Goal: Register for event/course

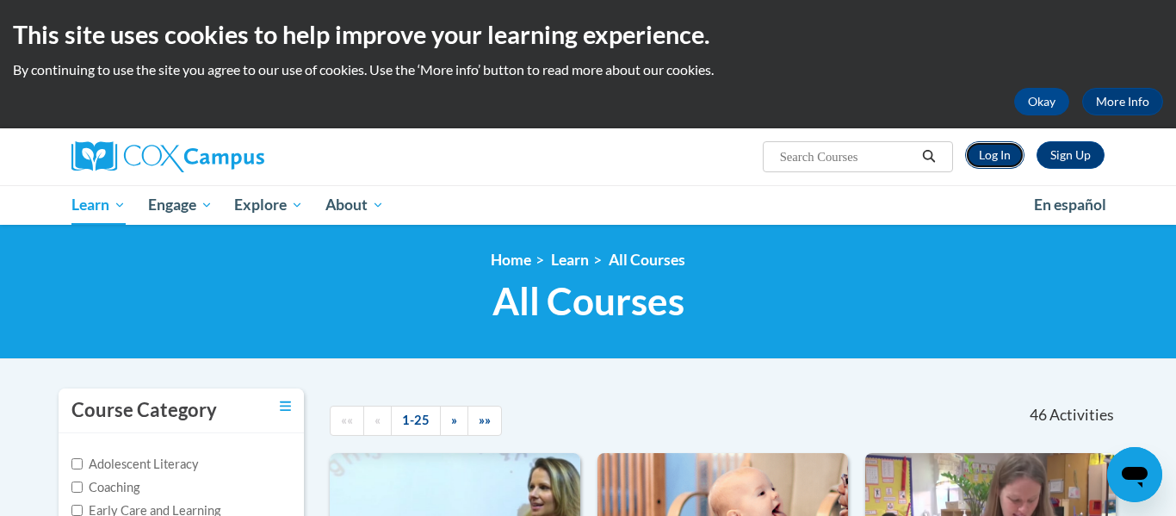
click at [990, 161] on link "Log In" at bounding box center [994, 155] width 59 height 28
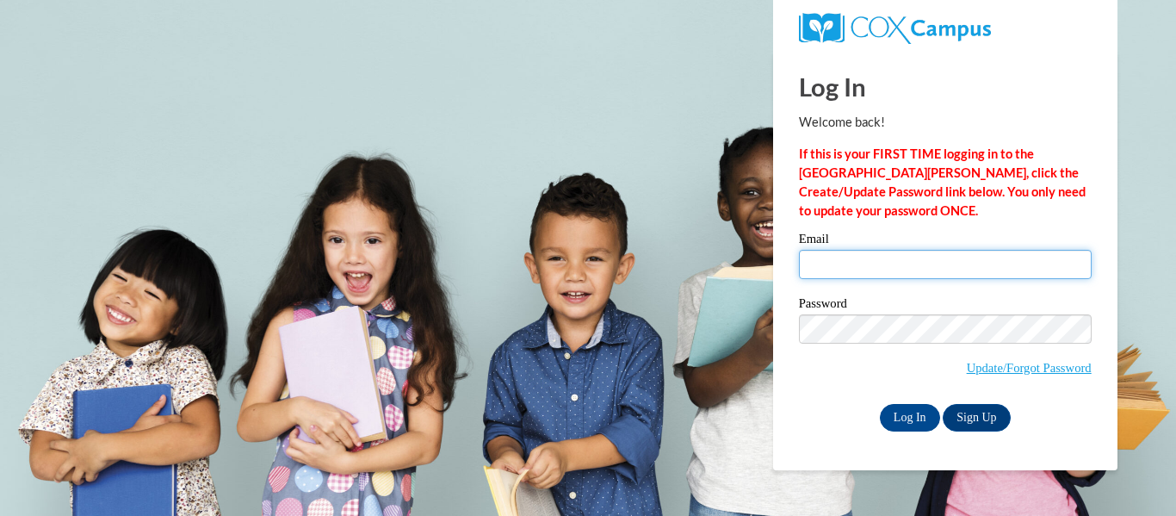
click at [822, 264] on input "Email" at bounding box center [945, 264] width 293 height 29
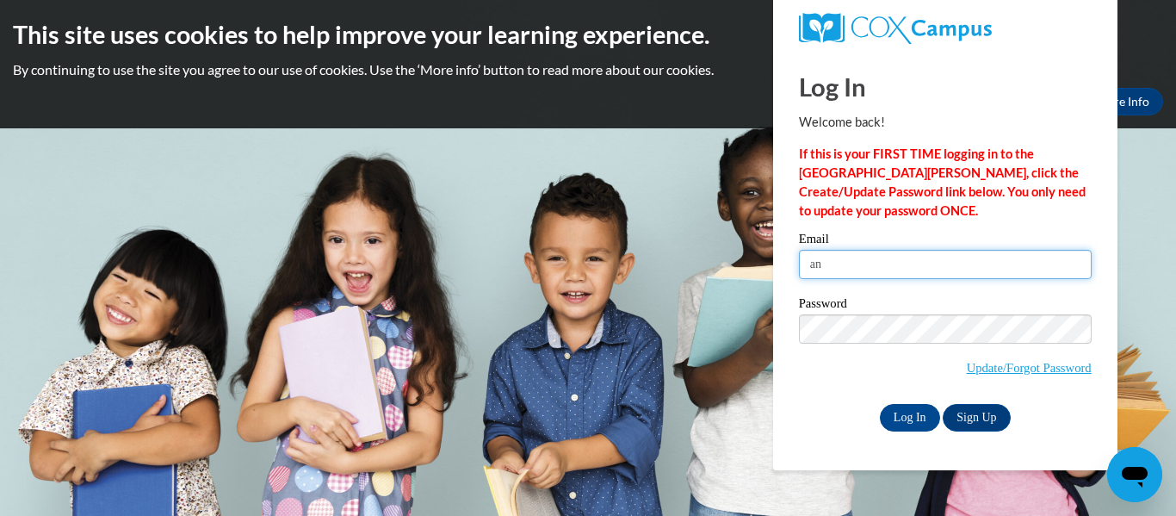
type input "ANDI.SMALLEY03@GMAIL.COM"
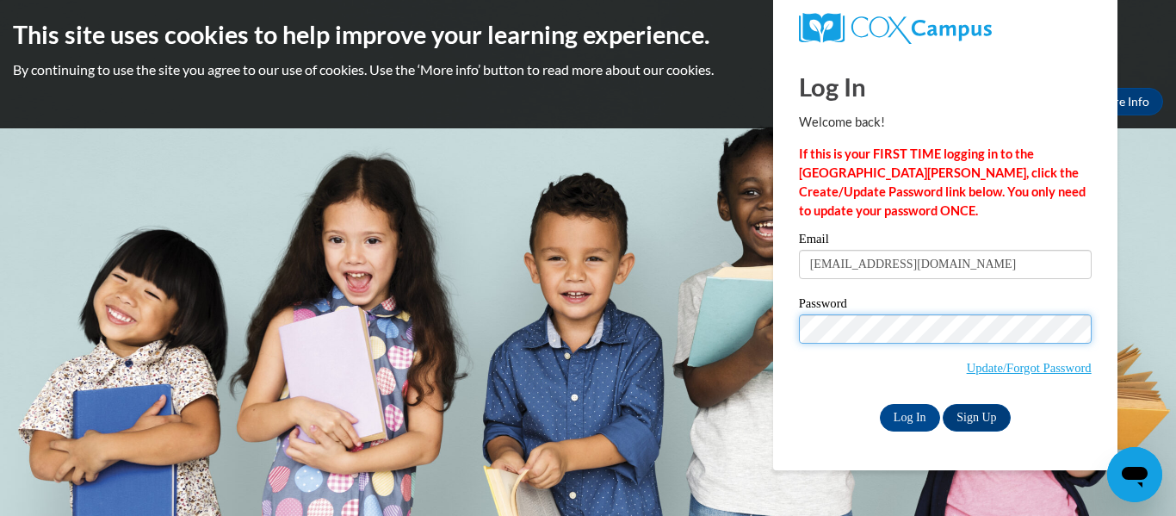
click at [880, 404] on input "Log In" at bounding box center [910, 418] width 60 height 28
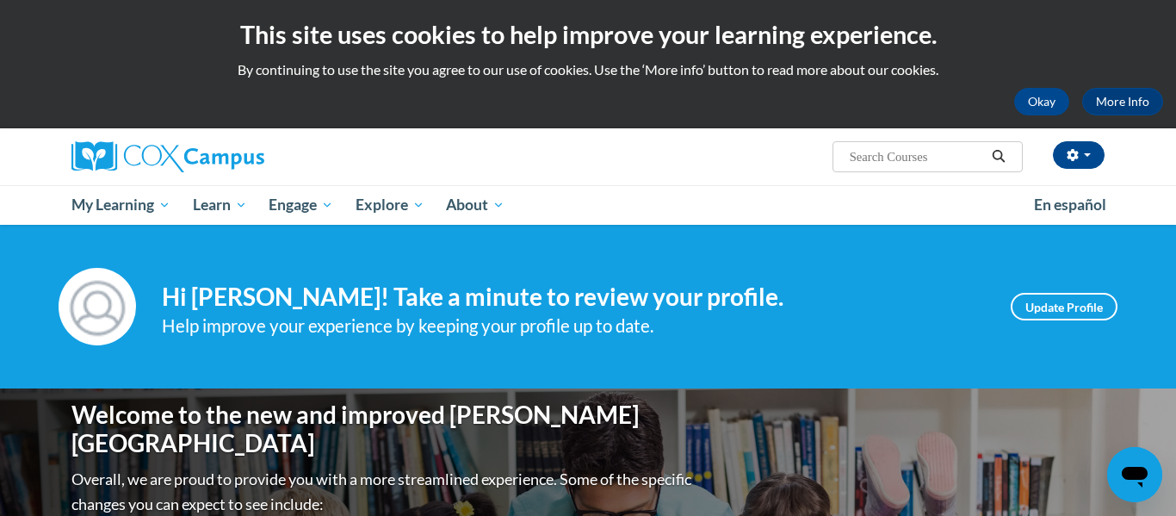
click at [881, 158] on input "Search..." at bounding box center [917, 156] width 138 height 21
type input "talk with me baby"
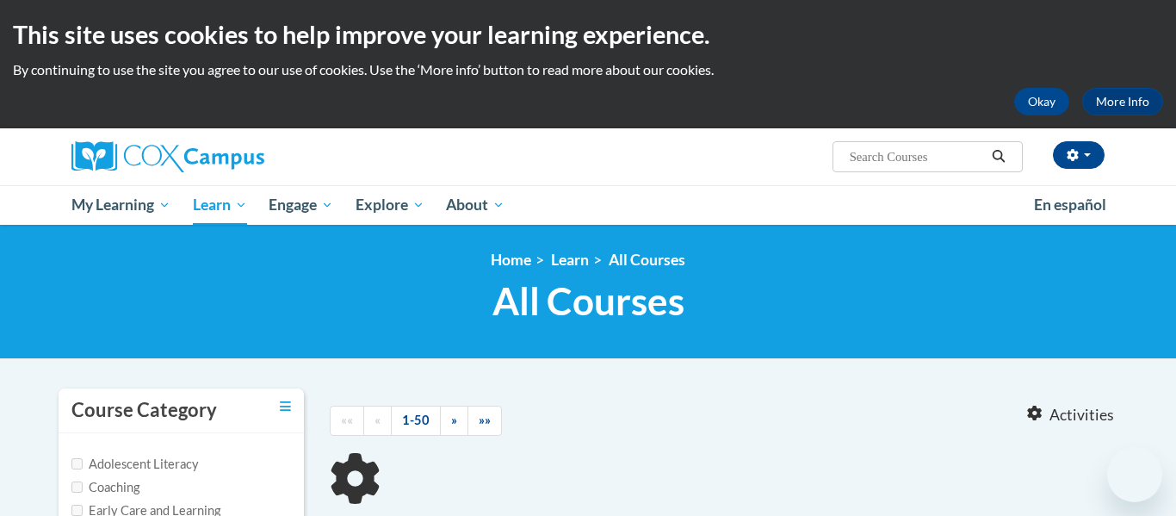
type input "talk with me baby"
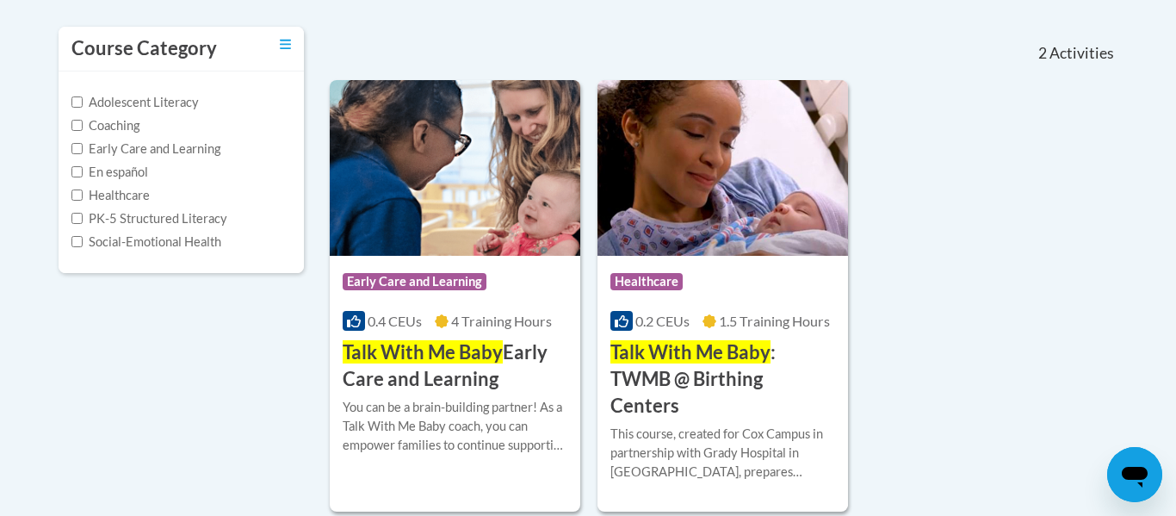
scroll to position [366, 0]
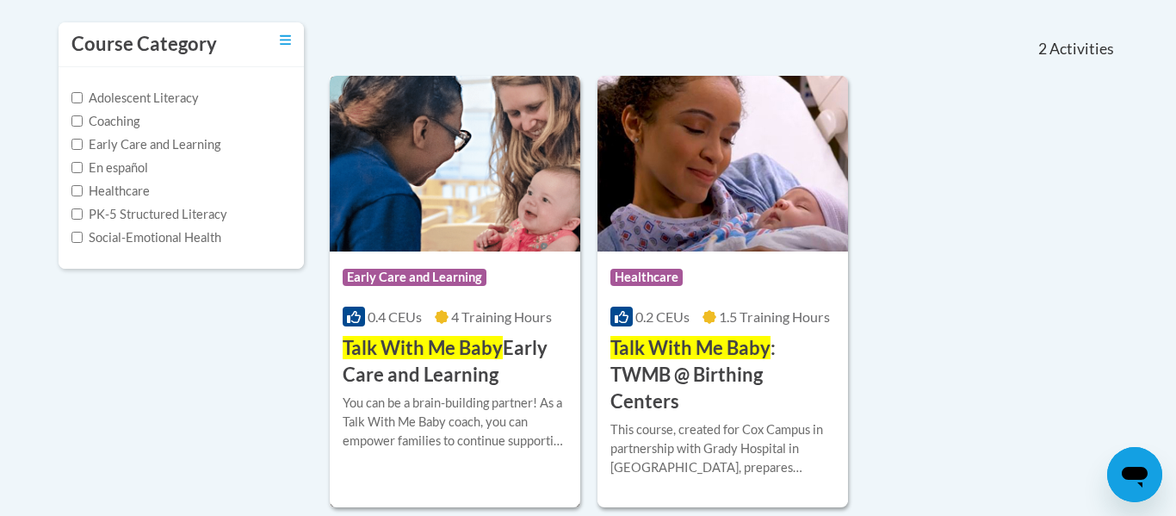
click at [489, 184] on img at bounding box center [455, 164] width 251 height 176
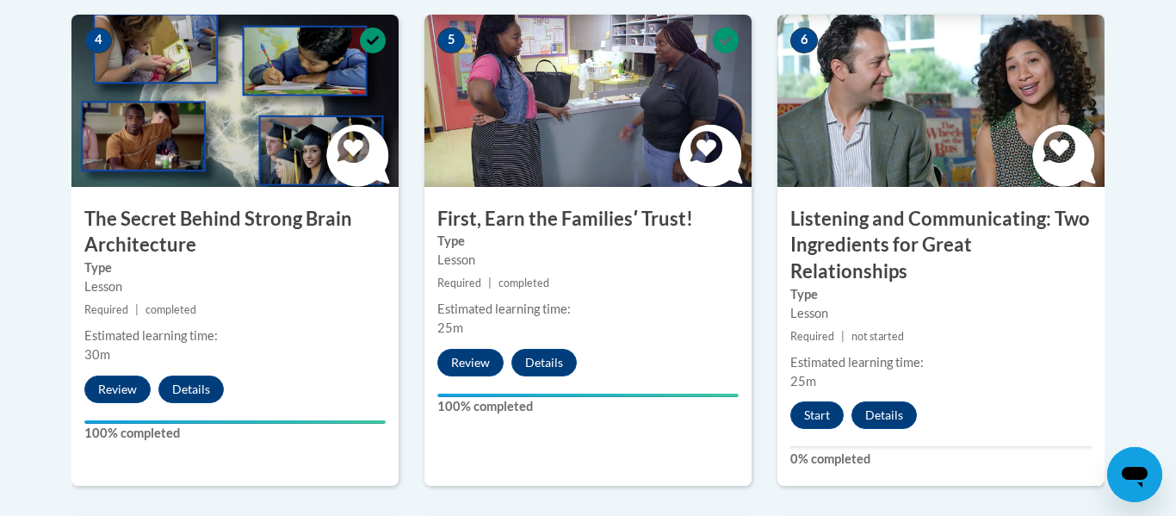
scroll to position [1042, 0]
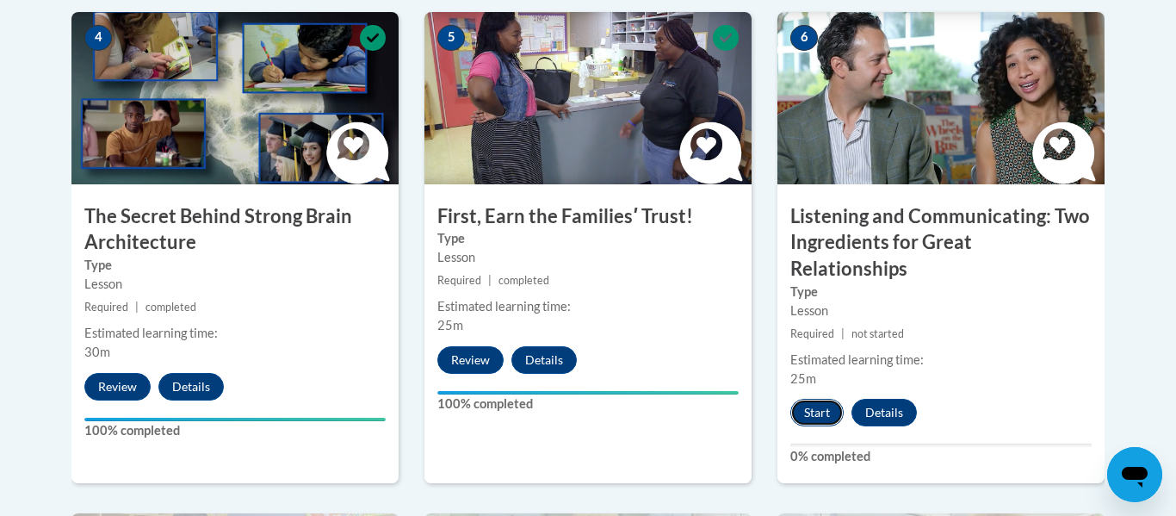
click at [815, 399] on button "Start" at bounding box center [817, 413] width 53 height 28
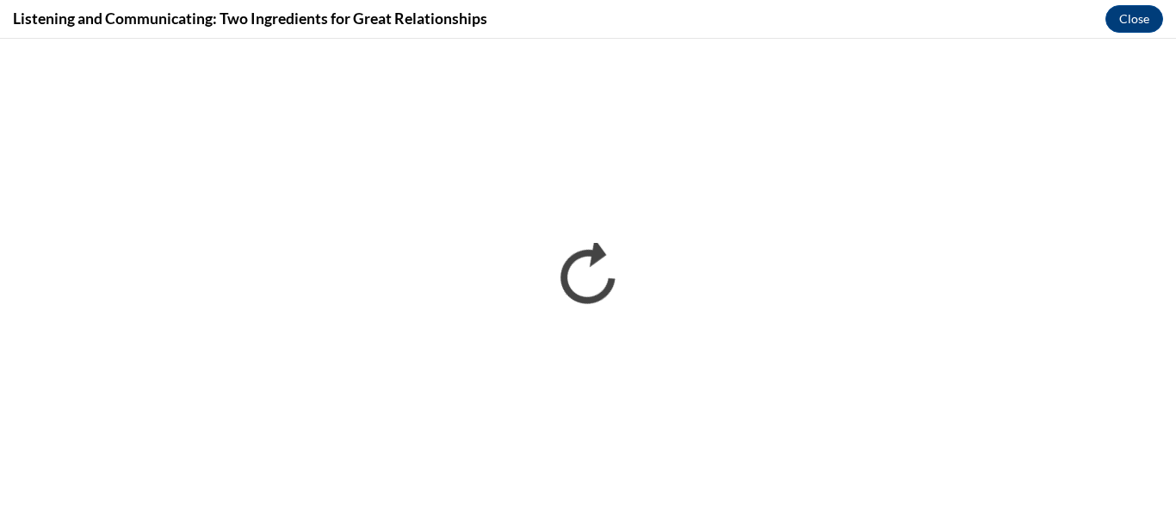
scroll to position [0, 0]
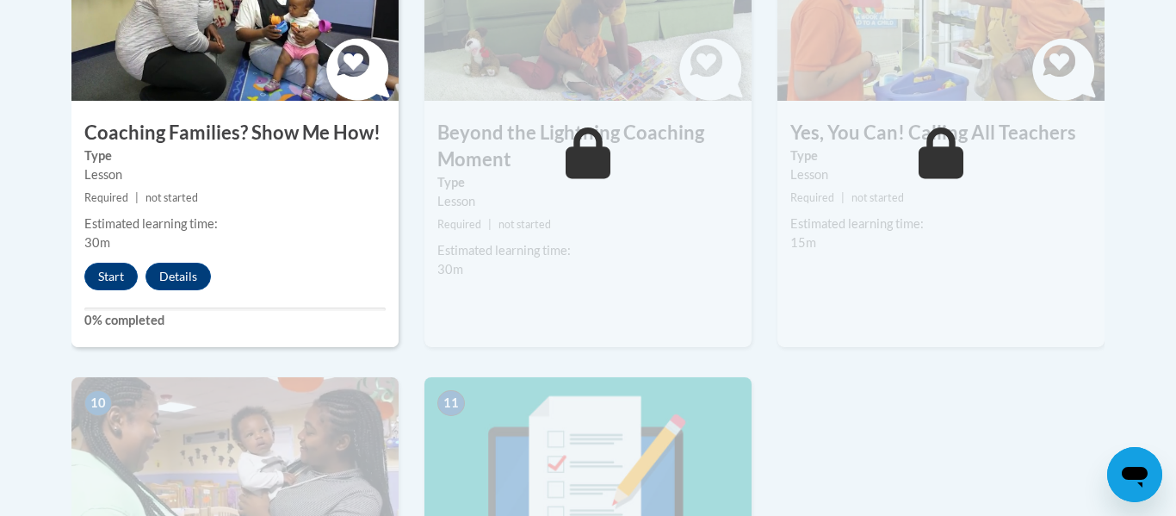
scroll to position [1629, 0]
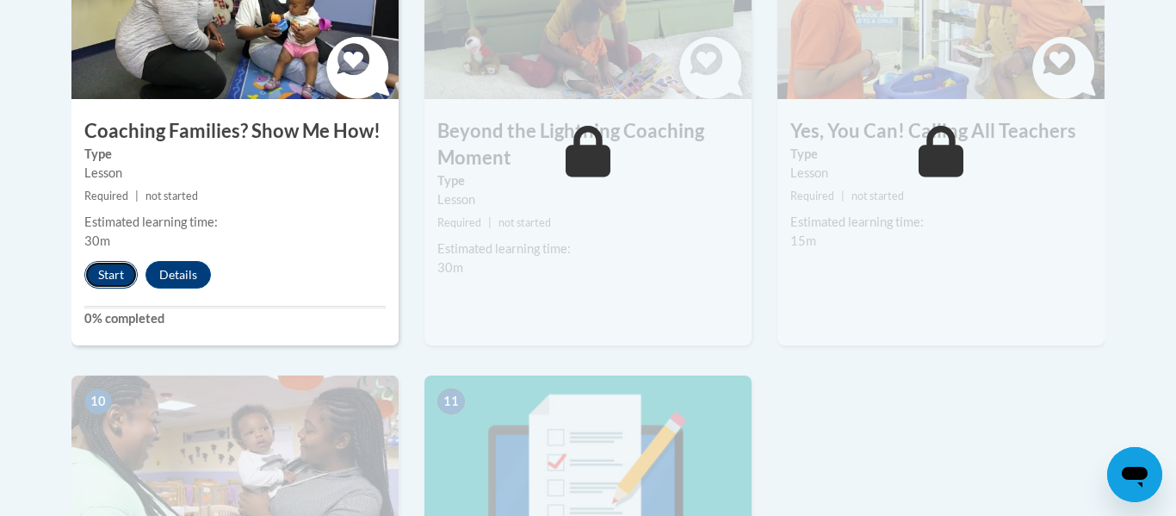
click at [108, 261] on button "Start" at bounding box center [110, 275] width 53 height 28
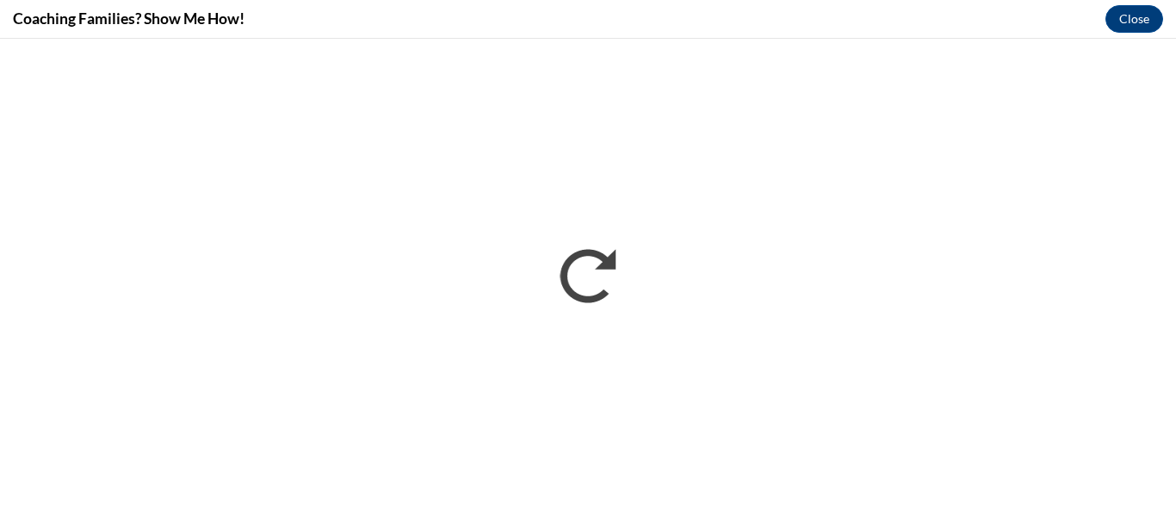
scroll to position [0, 0]
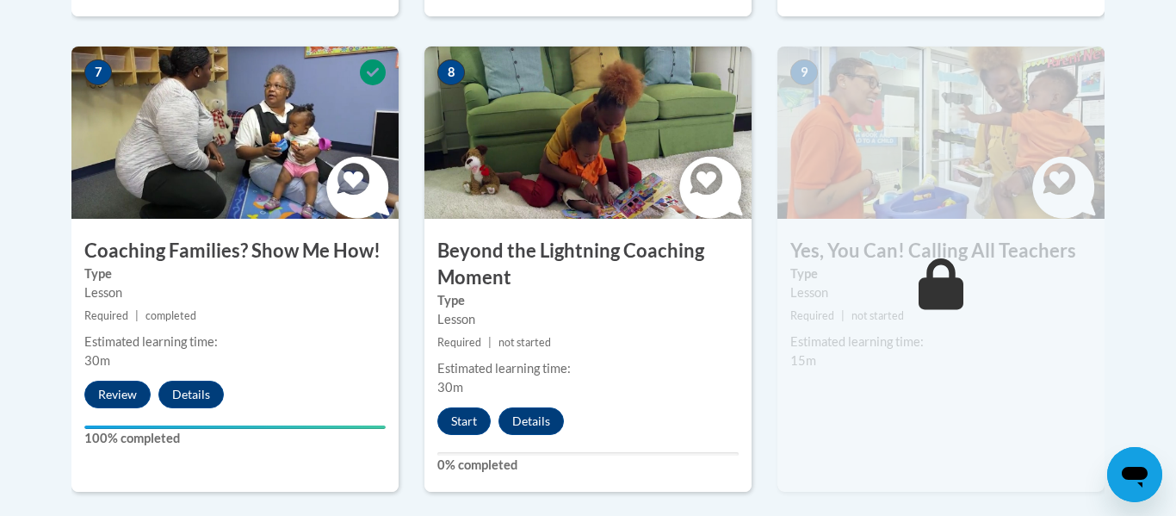
scroll to position [1505, 0]
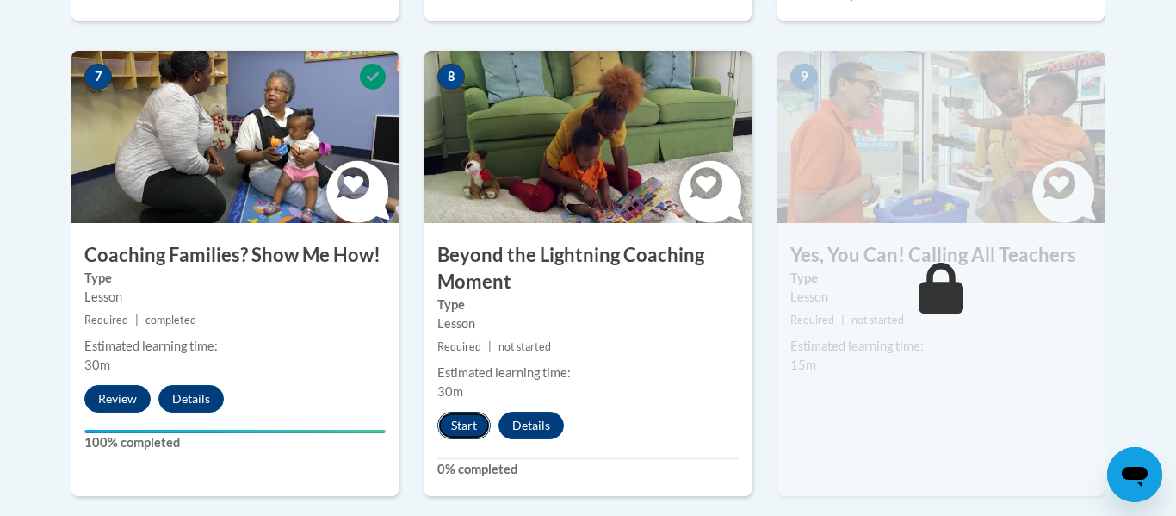
click at [456, 412] on button "Start" at bounding box center [463, 426] width 53 height 28
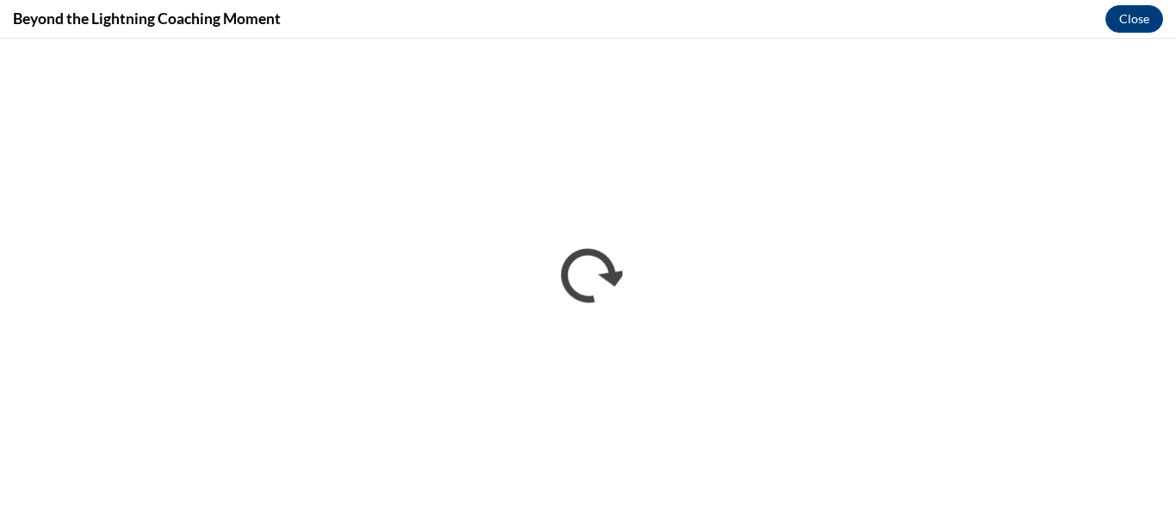
scroll to position [0, 0]
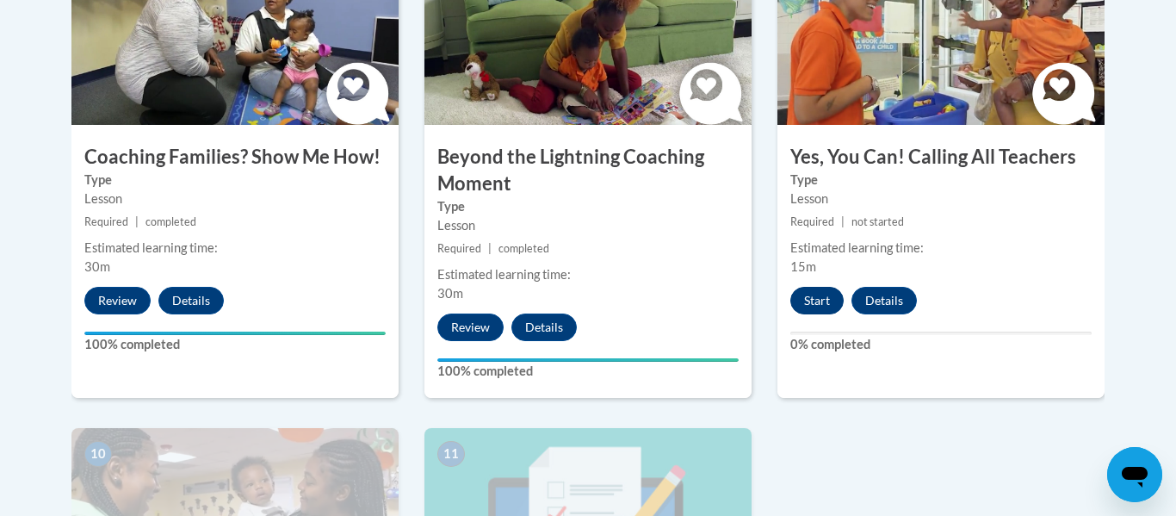
scroll to position [1598, 0]
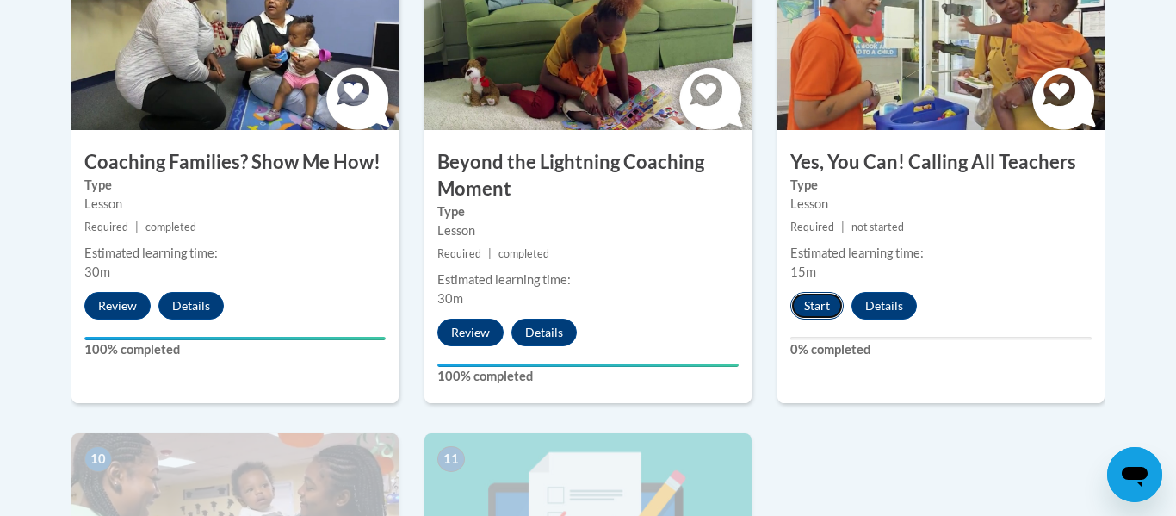
click at [817, 292] on button "Start" at bounding box center [817, 306] width 53 height 28
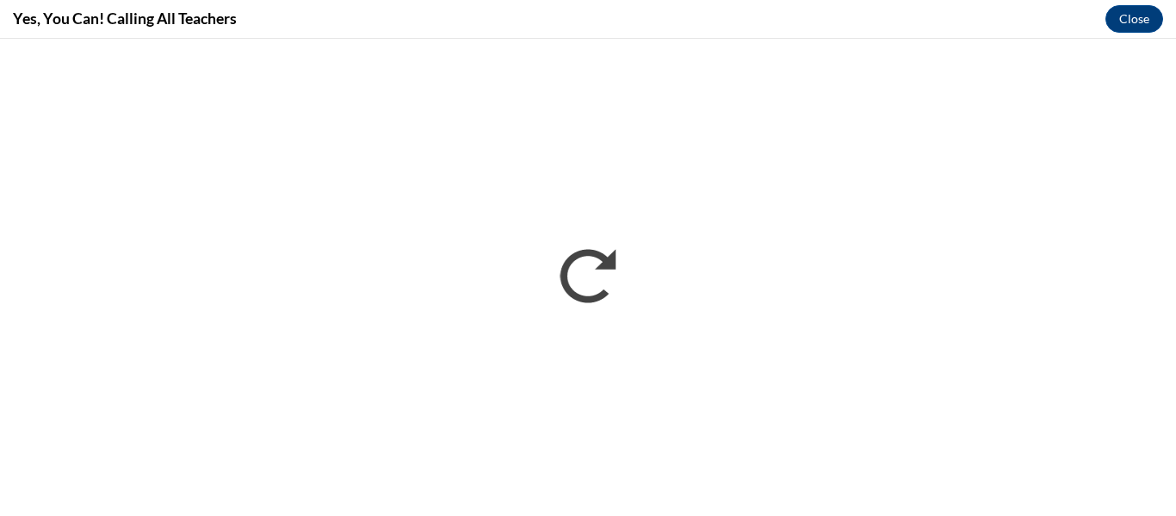
scroll to position [0, 0]
